Goal: Navigation & Orientation: Find specific page/section

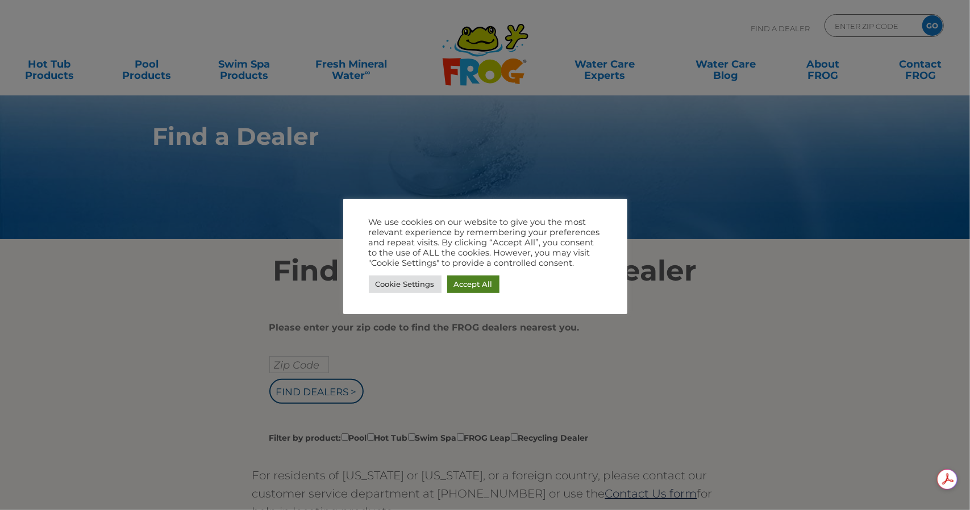
click at [475, 286] on link "Accept All" at bounding box center [473, 284] width 52 height 18
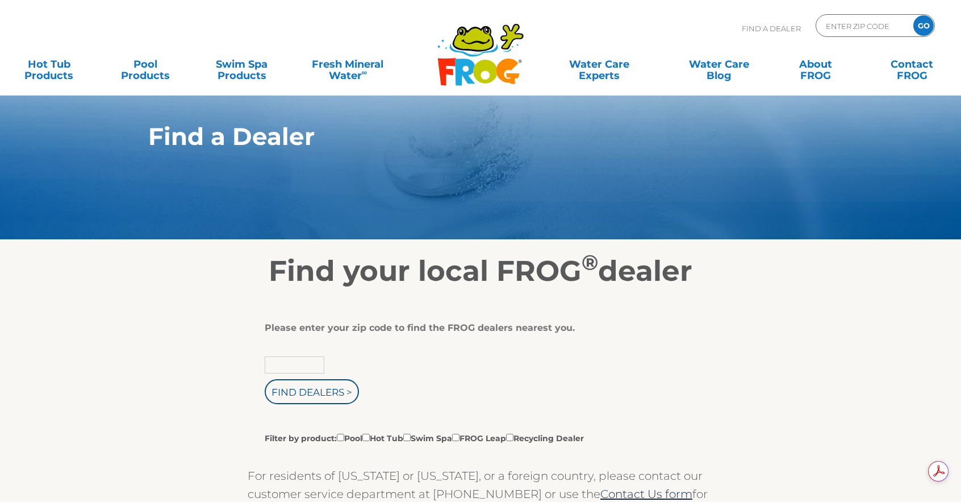
click at [281, 364] on input "text" at bounding box center [295, 364] width 60 height 17
type input "37771"
click at [321, 392] on input "Find Dealers >" at bounding box center [312, 391] width 94 height 25
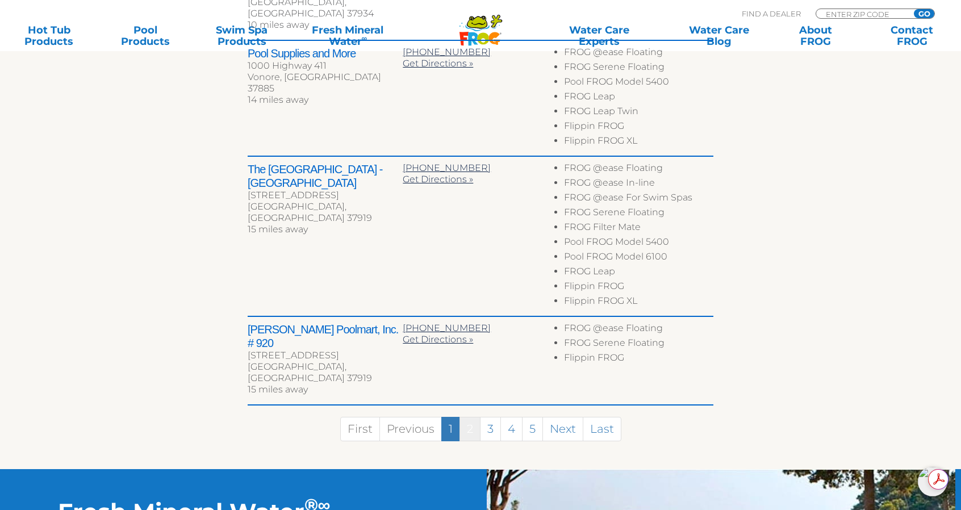
click at [473, 417] on link "2" at bounding box center [469, 429] width 21 height 24
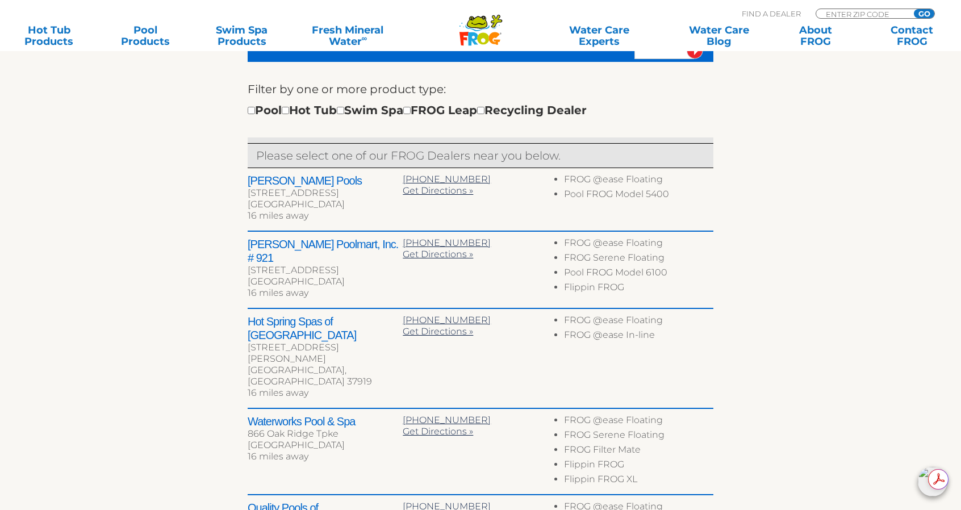
scroll to position [440, 0]
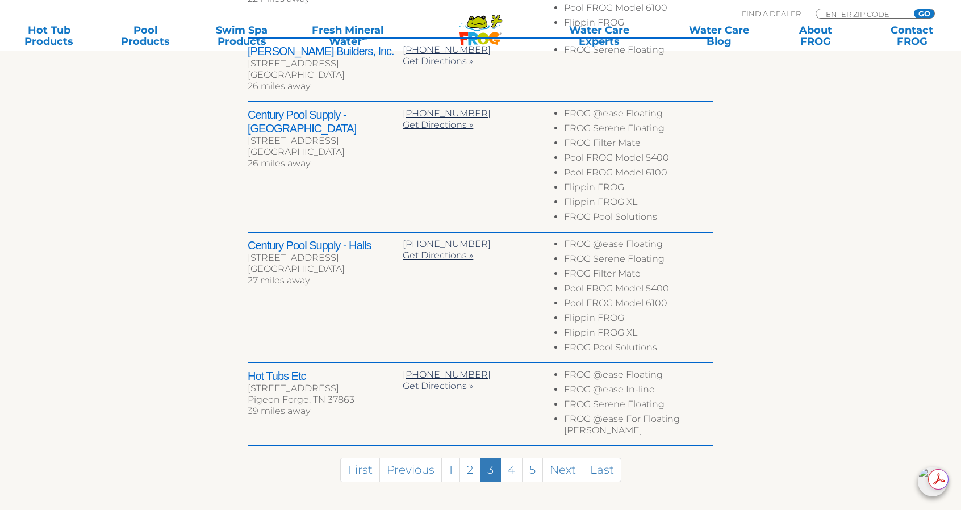
scroll to position [724, 0]
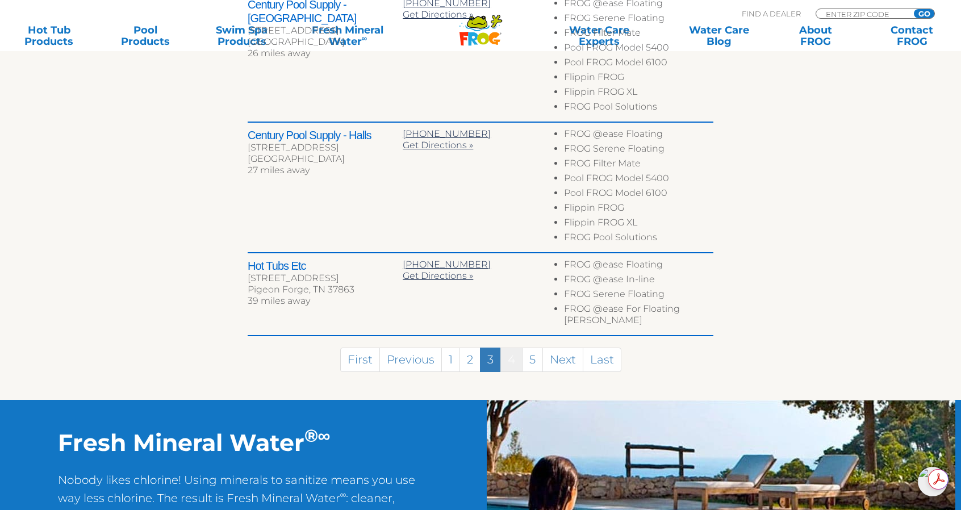
click at [509, 348] on link "4" at bounding box center [511, 360] width 22 height 24
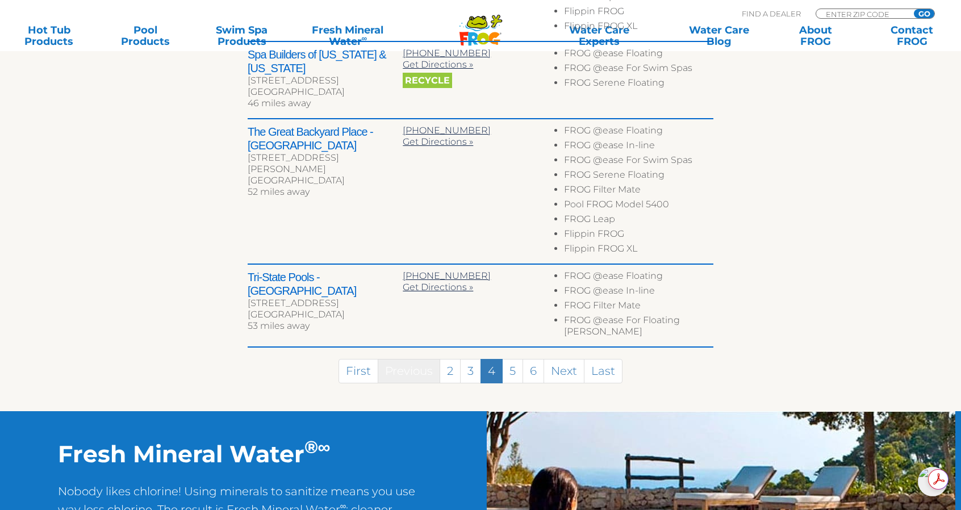
click at [440, 359] on link "Previous" at bounding box center [409, 371] width 62 height 24
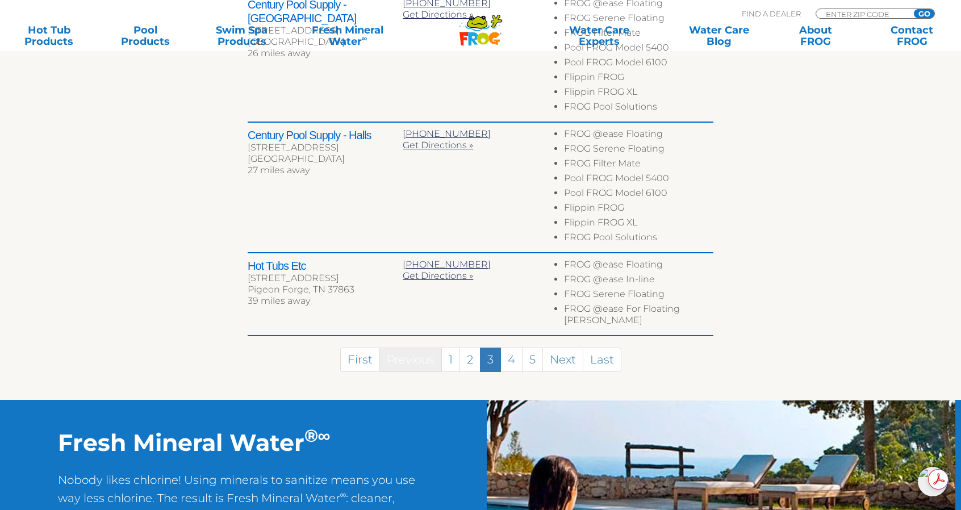
click at [433, 348] on link "Previous" at bounding box center [410, 360] width 62 height 24
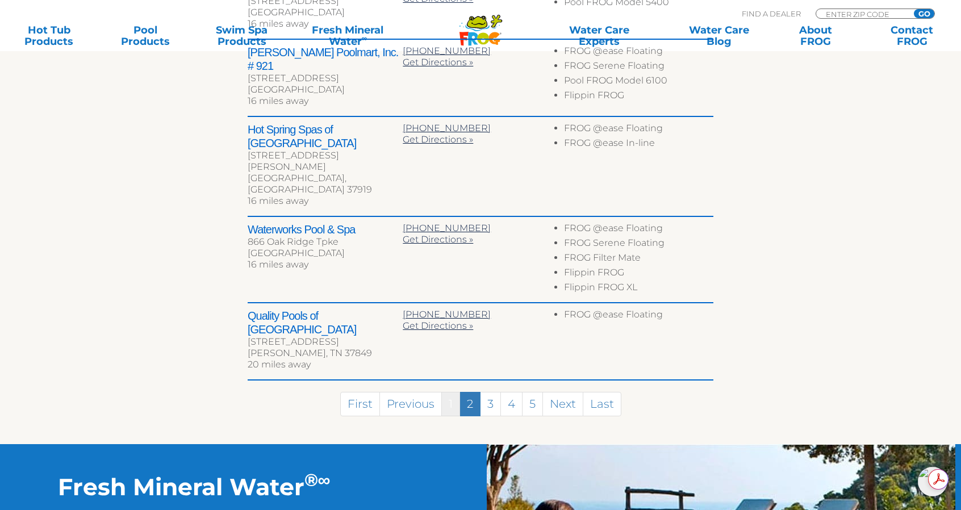
click at [449, 392] on link "1" at bounding box center [450, 404] width 19 height 24
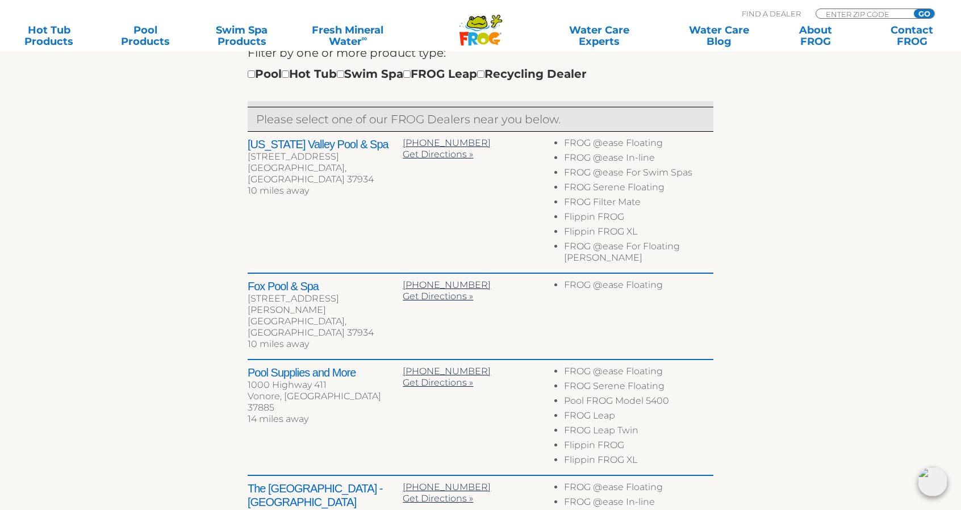
scroll to position [476, 0]
